Goal: Check status: Check status

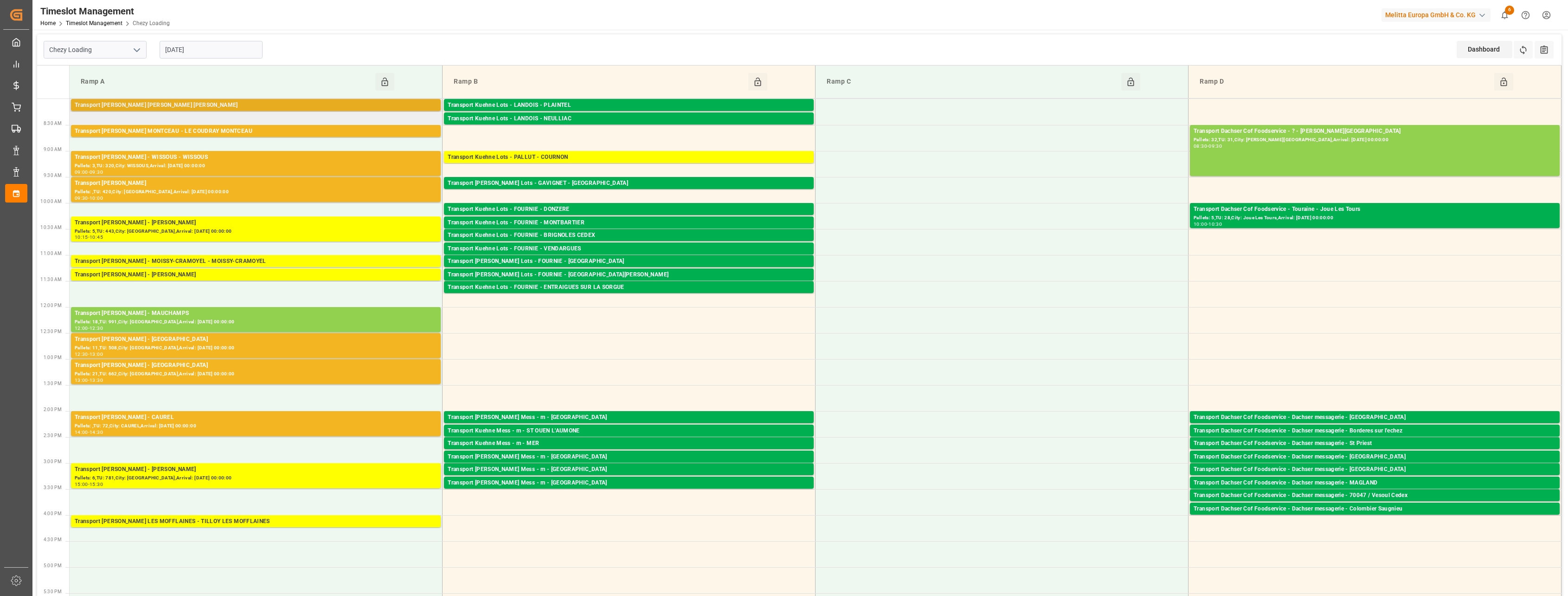
drag, startPoint x: 309, startPoint y: 113, endPoint x: 313, endPoint y: 106, distance: 8.1
click at [313, 106] on div "Transport [PERSON_NAME] [PERSON_NAME] [PERSON_NAME]" at bounding box center [255, 106] width 362 height 10
click at [321, 131] on div "Transport [PERSON_NAME] MONTCEAU - LE COUDRAY MONTCEAU" at bounding box center [255, 132] width 362 height 10
click at [323, 157] on div "Transport [PERSON_NAME] - WISSOUS - WISSOUS" at bounding box center [255, 157] width 362 height 10
click at [328, 190] on div "Pallets: ,TU: 420,City: [GEOGRAPHIC_DATA],Arrival: [DATE] 00:00:00" at bounding box center [255, 192] width 362 height 8
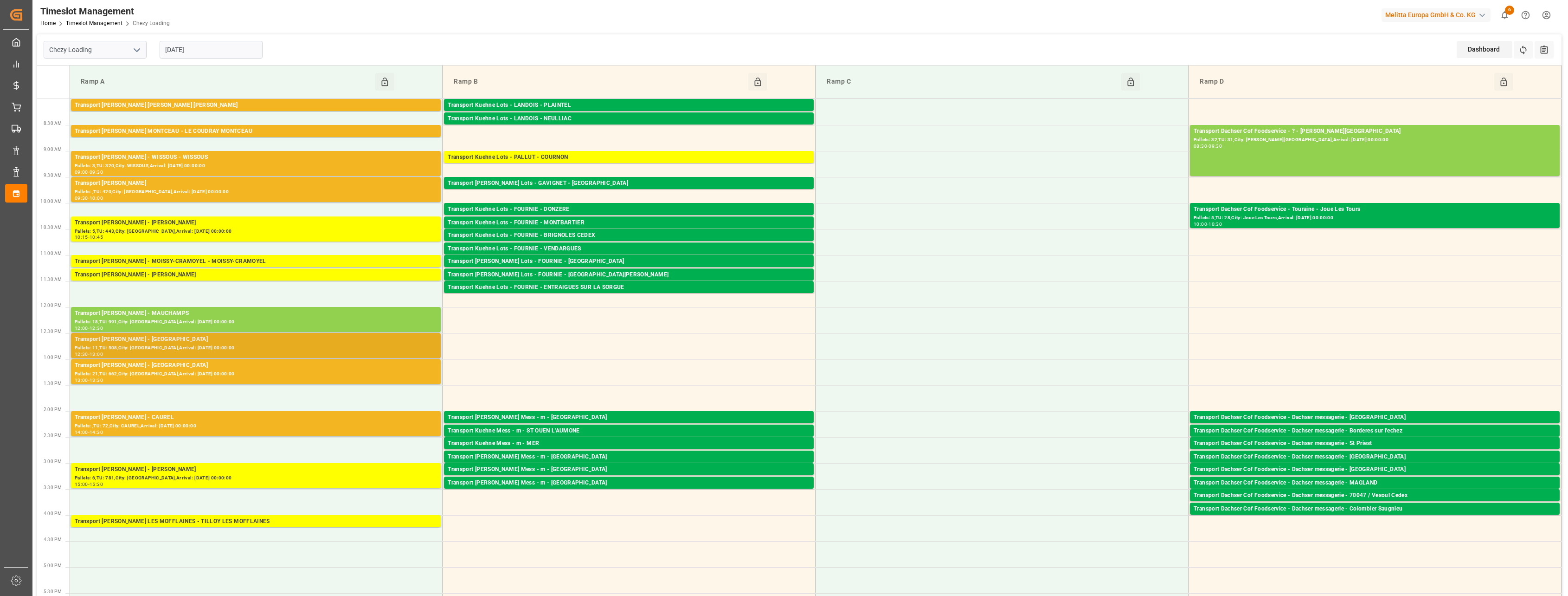
click at [338, 343] on div "Transport [PERSON_NAME] - [GEOGRAPHIC_DATA]" at bounding box center [255, 340] width 362 height 10
click at [345, 371] on div "Pallets: 21,TU: 662,City: [GEOGRAPHIC_DATA],Arrival: [DATE] 00:00:00" at bounding box center [255, 374] width 362 height 8
click at [339, 424] on div "Pallets: ,TU: 72,City: CAUREL,Arrival: [DATE] 00:00:00" at bounding box center [255, 426] width 362 height 8
click at [252, 348] on div "Pallets: 11,TU: 508,City: [GEOGRAPHIC_DATA],Arrival: [DATE] 00:00:00" at bounding box center [255, 348] width 362 height 8
click at [260, 375] on div "Pallets: 21,TU: 662,City: [GEOGRAPHIC_DATA],Arrival: [DATE] 00:00:00" at bounding box center [255, 374] width 362 height 8
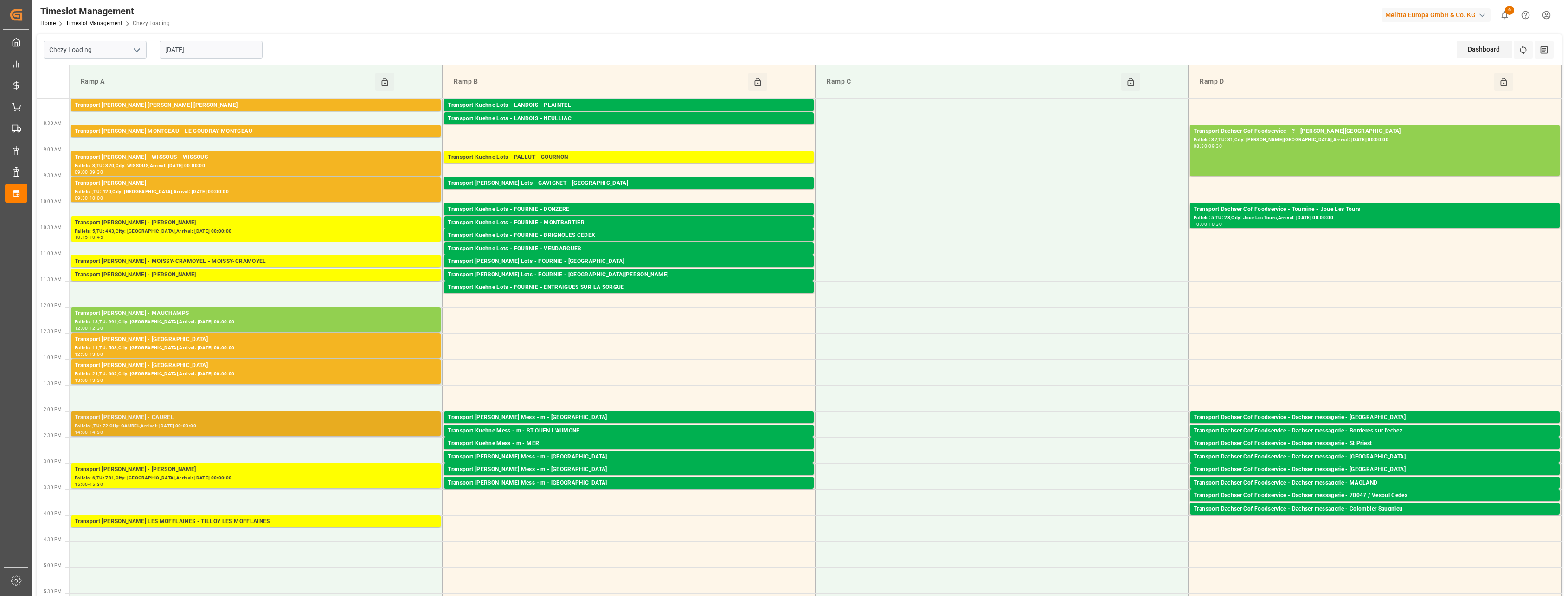
click at [261, 421] on div "Transport [PERSON_NAME] - CAUREL" at bounding box center [255, 417] width 362 height 10
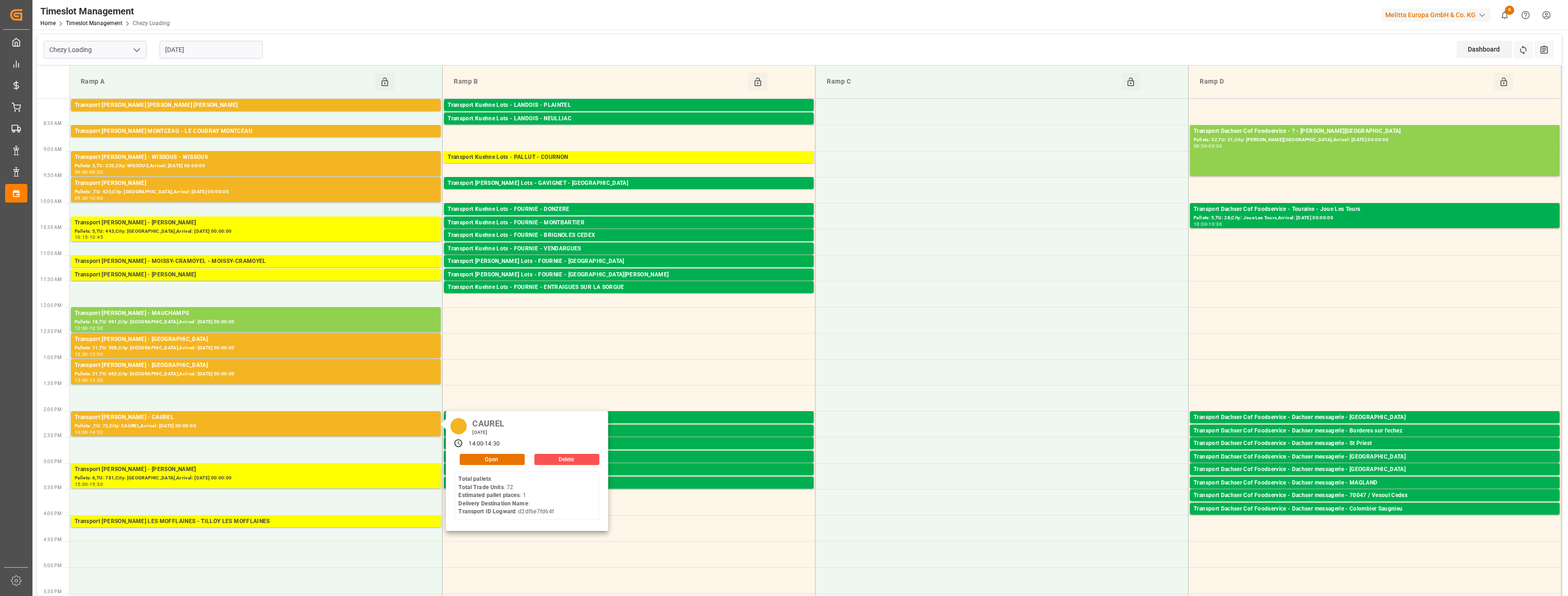
click at [251, 51] on input "[DATE]" at bounding box center [211, 49] width 103 height 17
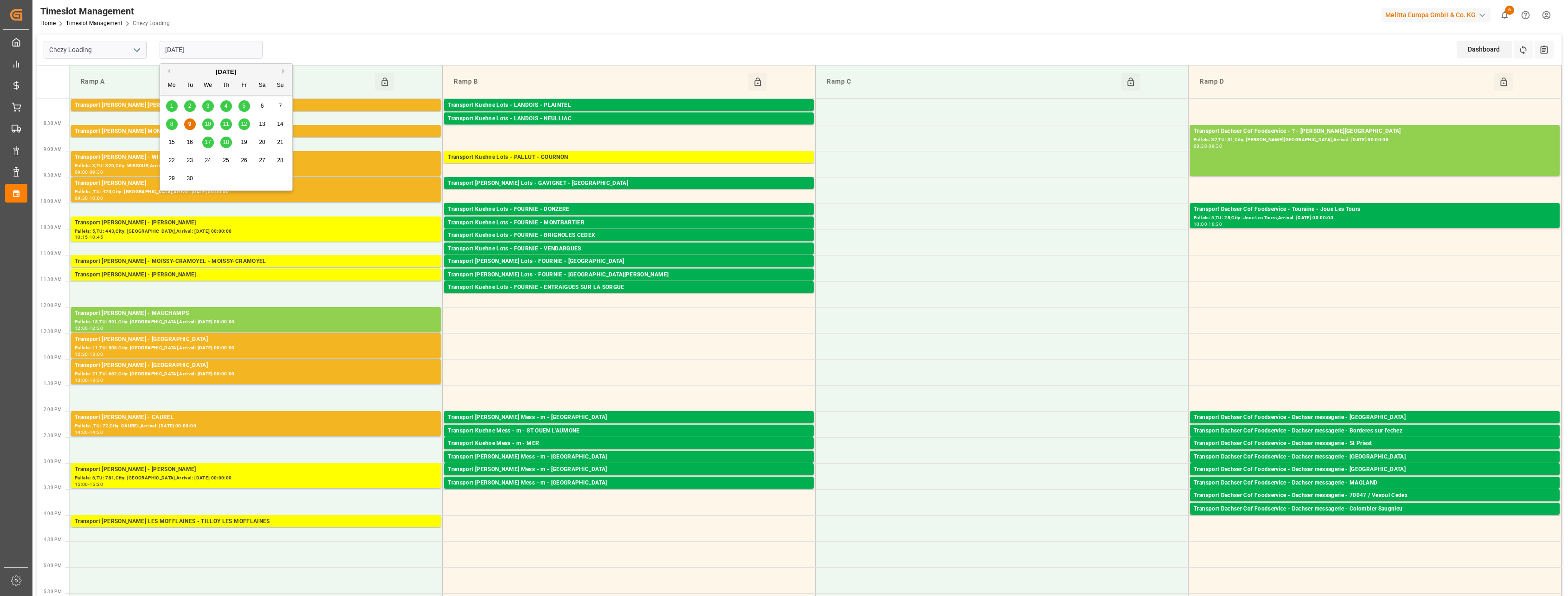
click at [229, 53] on input "[DATE]" at bounding box center [211, 49] width 103 height 17
click at [327, 39] on div "Chezy Loading [DATE] Dashboard View Dashboard Refresh Time Slots All Audits" at bounding box center [799, 49] width 1524 height 31
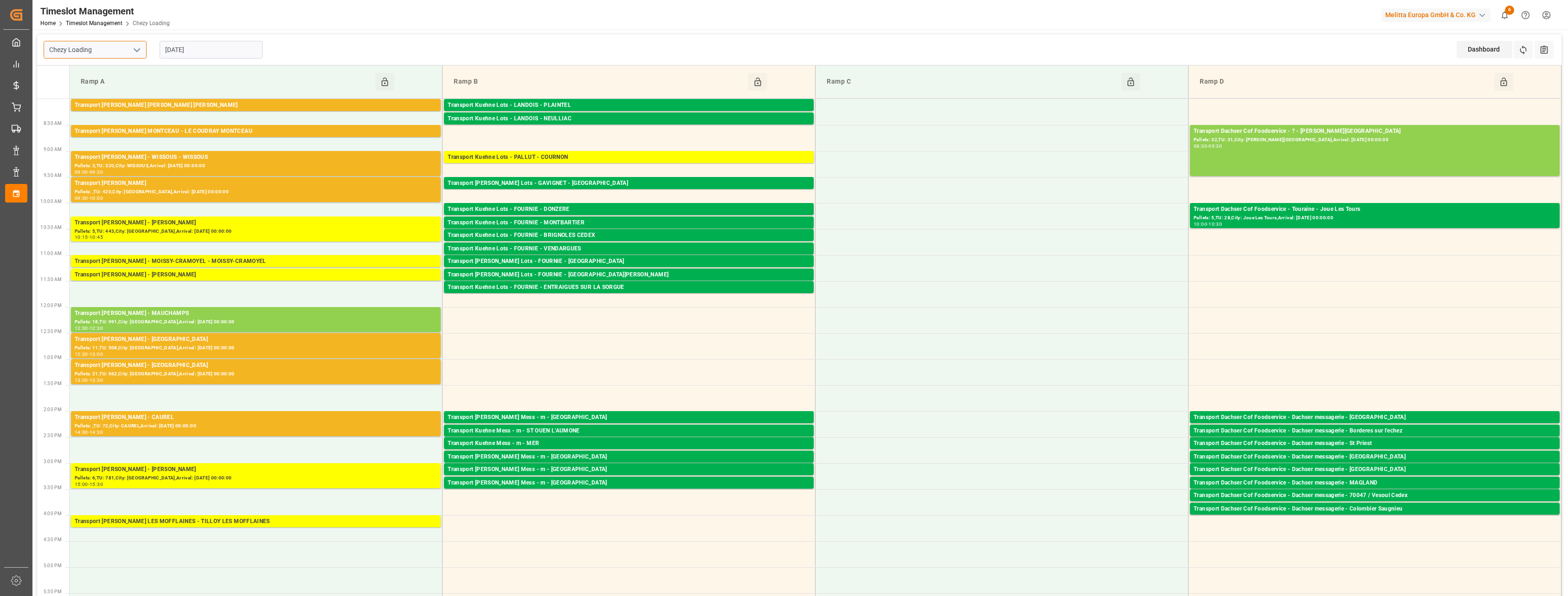
click at [143, 52] on input "Chezy Loading" at bounding box center [95, 49] width 103 height 17
click at [140, 52] on icon "open menu" at bounding box center [137, 50] width 11 height 11
click at [124, 87] on div "Chezy Unloading" at bounding box center [95, 91] width 102 height 21
type input "Chezy Unloading"
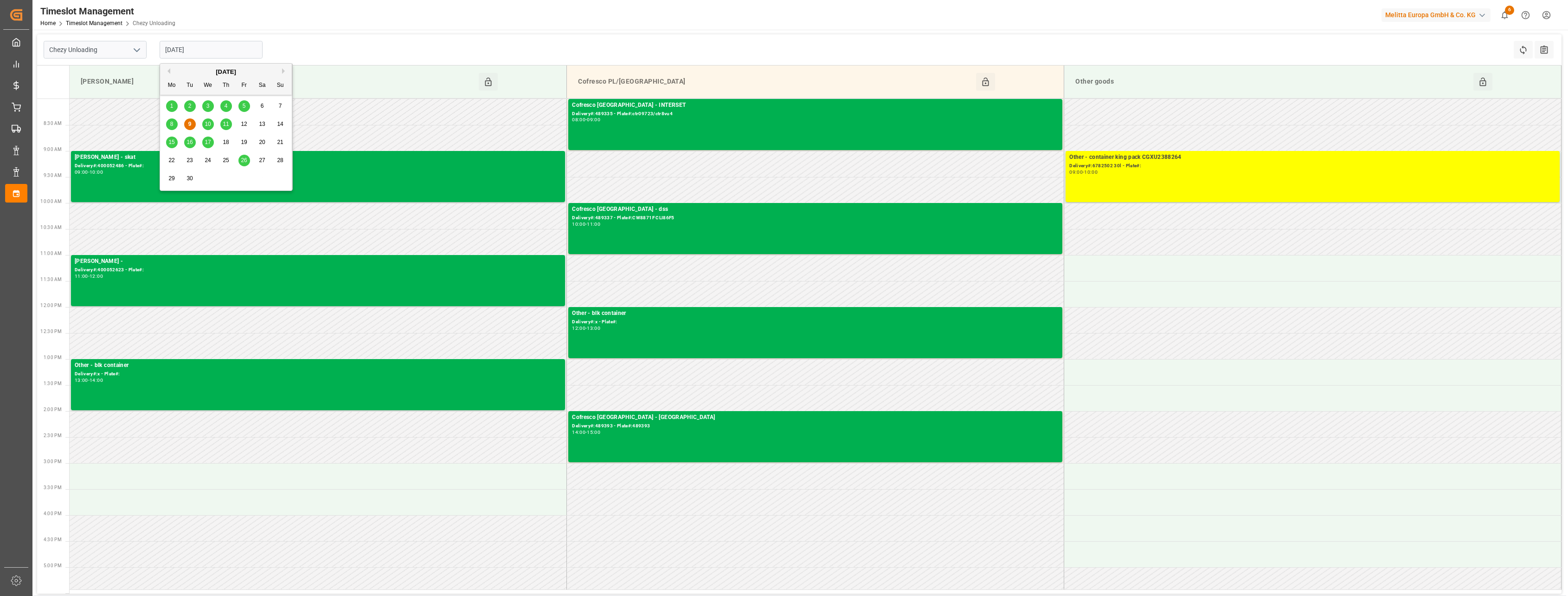
click at [236, 48] on input "[DATE]" at bounding box center [211, 49] width 103 height 17
click at [209, 127] on div "10" at bounding box center [208, 125] width 12 height 11
type input "[DATE]"
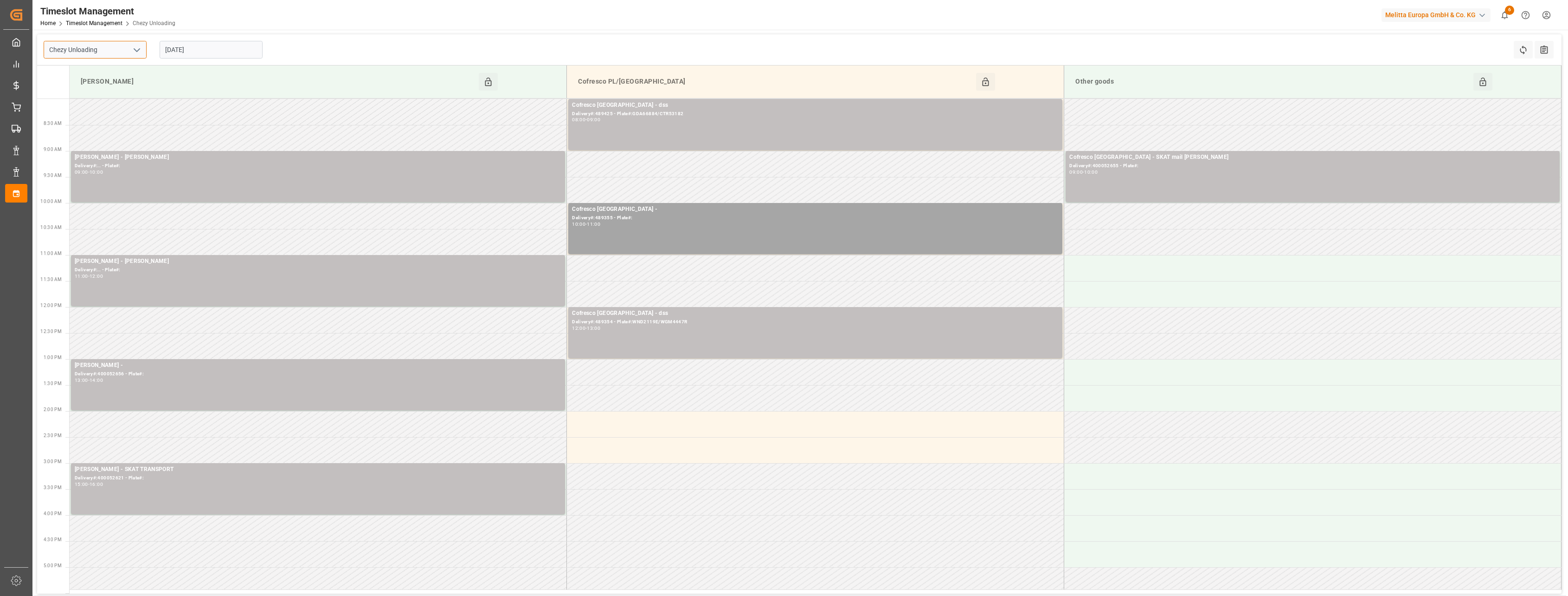
drag, startPoint x: 127, startPoint y: 42, endPoint x: 133, endPoint y: 46, distance: 7.2
click at [128, 43] on input "Chezy Unloading" at bounding box center [95, 49] width 103 height 17
click at [131, 45] on button "open menu" at bounding box center [136, 50] width 14 height 14
click at [117, 71] on div "Chezy Loading" at bounding box center [95, 70] width 102 height 21
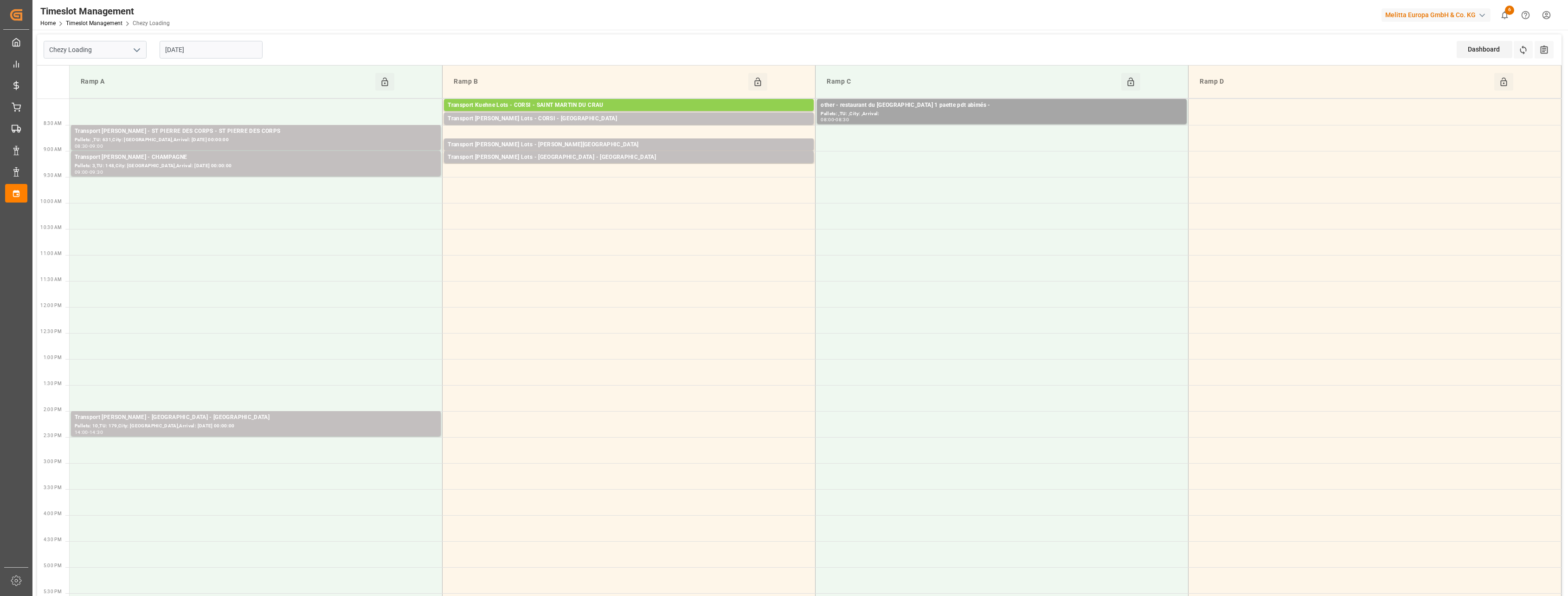
click at [138, 50] on polyline "open menu" at bounding box center [136, 50] width 6 height 3
click at [114, 89] on div "Chezy Unloading" at bounding box center [95, 91] width 102 height 21
type input "Chezy Unloading"
